Goal: Find specific page/section: Find specific page/section

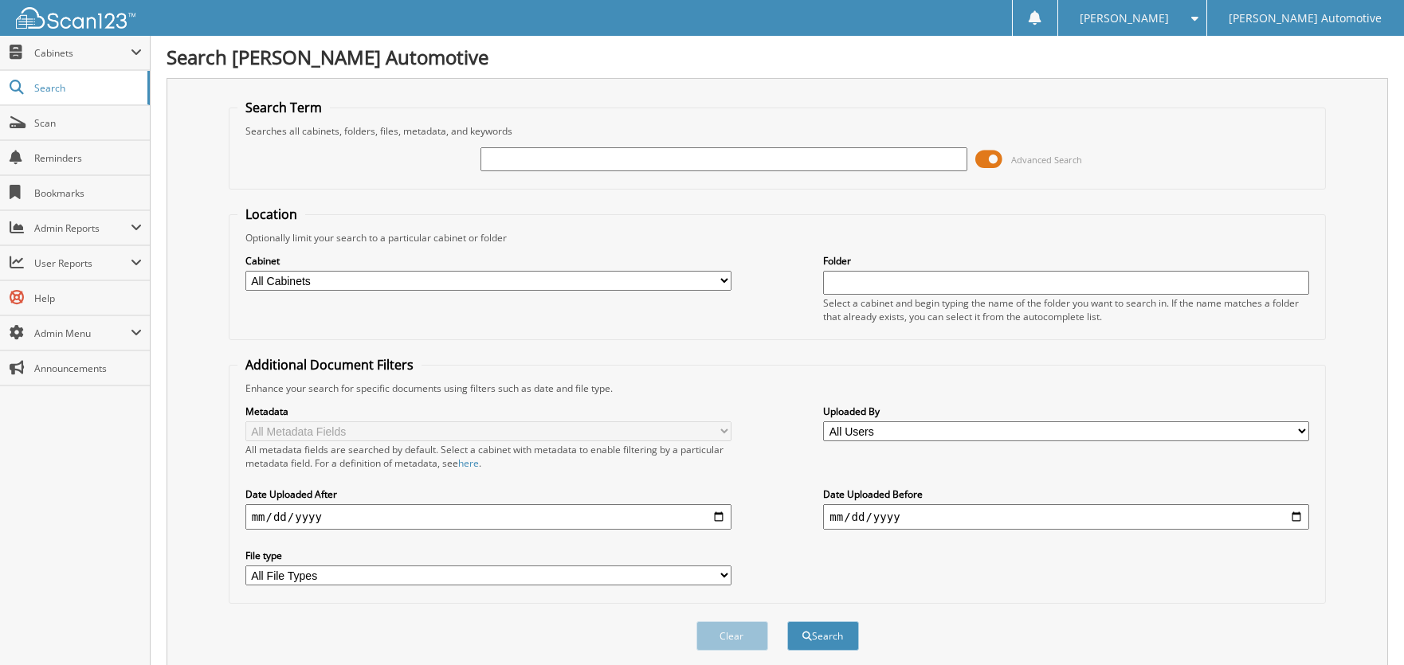
click at [643, 164] on input "text" at bounding box center [723, 159] width 486 height 24
type input "674890"
click at [787, 621] on button "Search" at bounding box center [823, 635] width 72 height 29
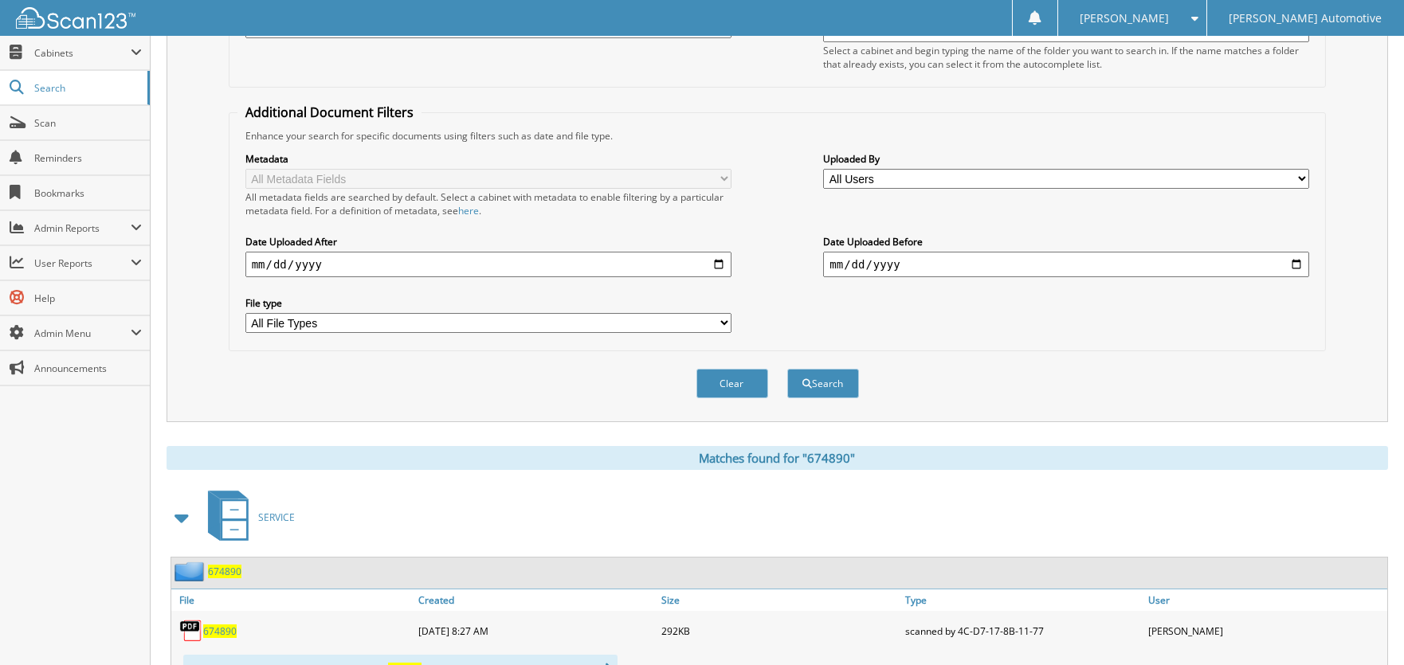
scroll to position [314, 0]
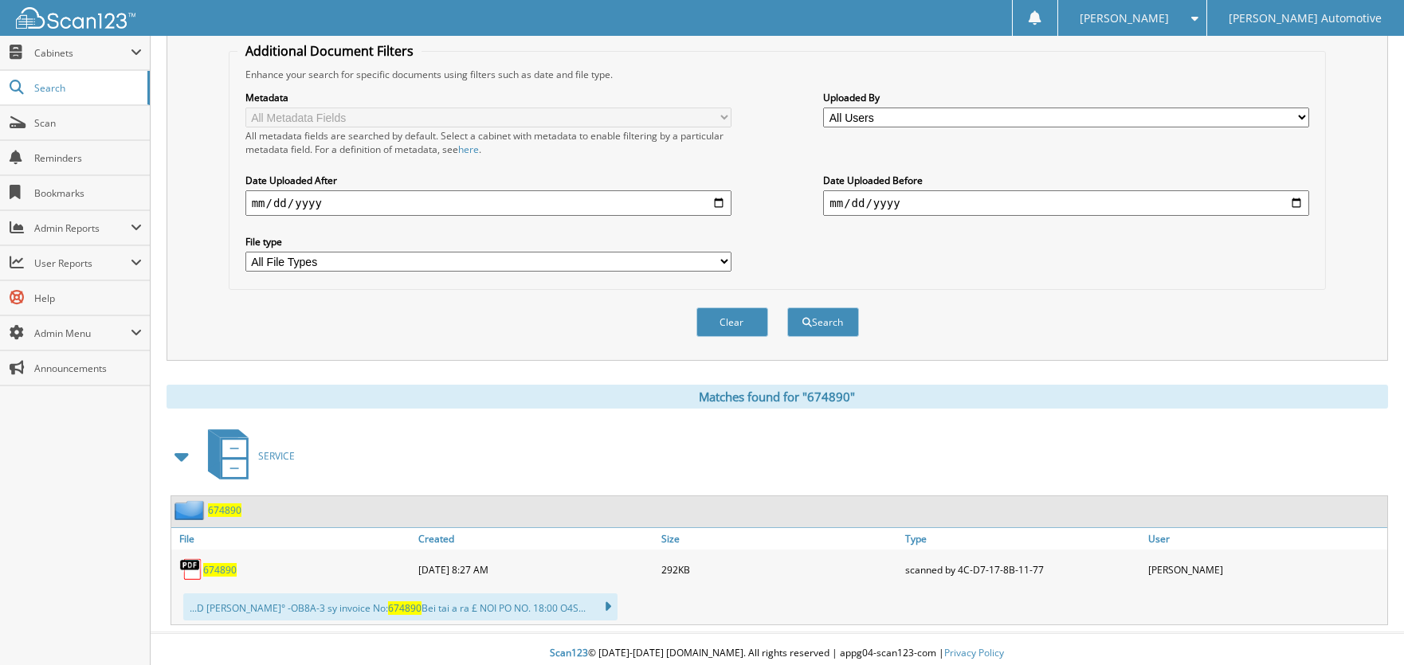
click at [228, 563] on span "674890" at bounding box center [219, 570] width 33 height 14
click at [225, 565] on span "674890" at bounding box center [219, 570] width 33 height 14
